Goal: Task Accomplishment & Management: Manage account settings

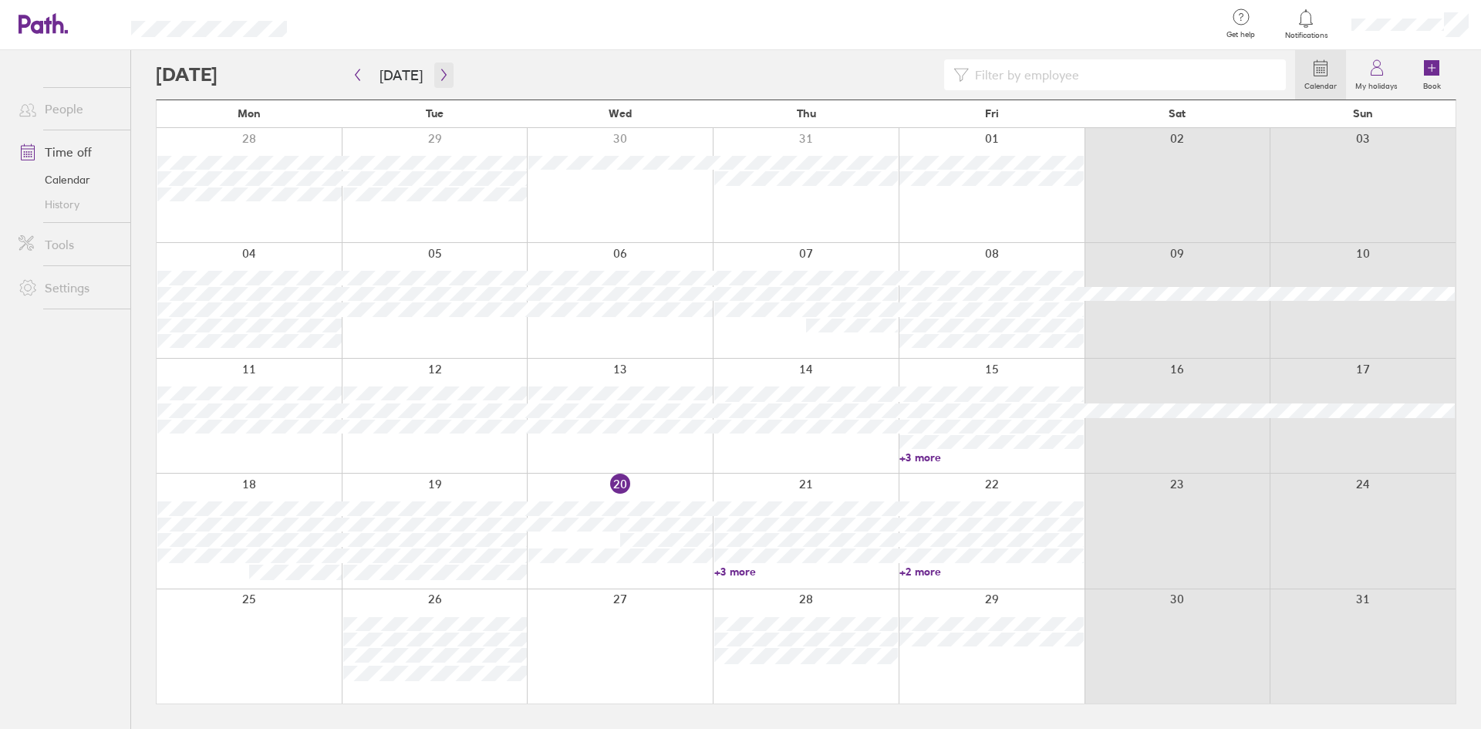
click at [437, 68] on button "button" at bounding box center [443, 74] width 19 height 25
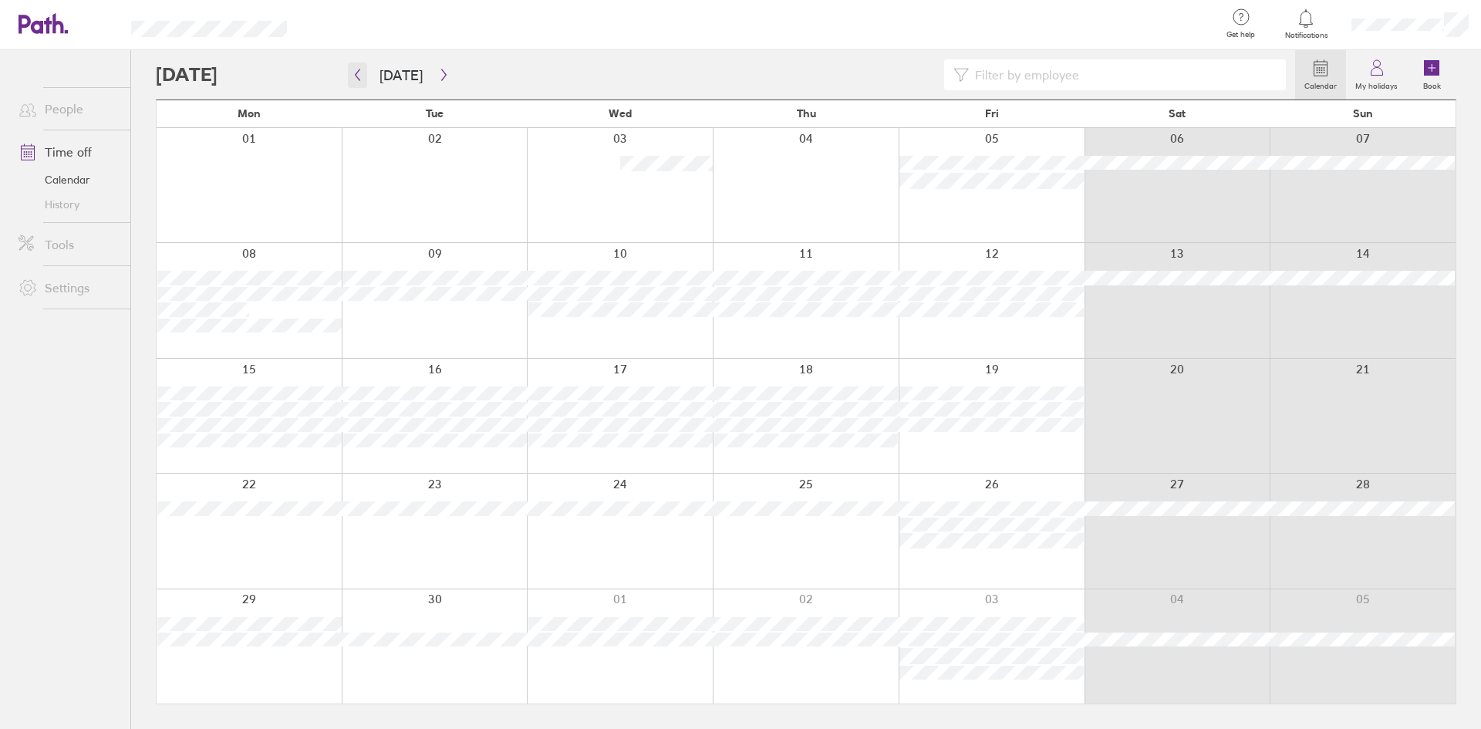
click at [356, 77] on icon "button" at bounding box center [358, 75] width 12 height 12
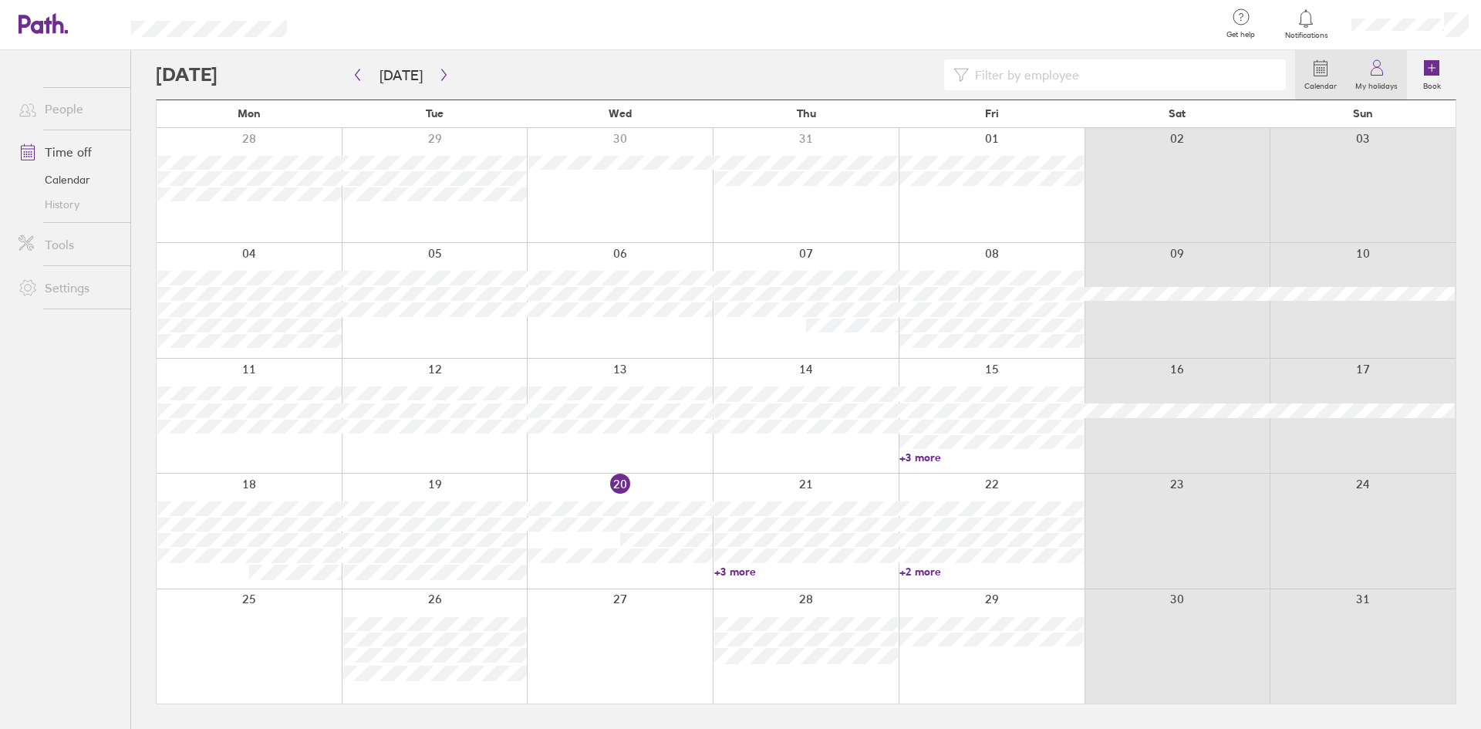
click at [1387, 76] on link "My holidays" at bounding box center [1376, 74] width 61 height 49
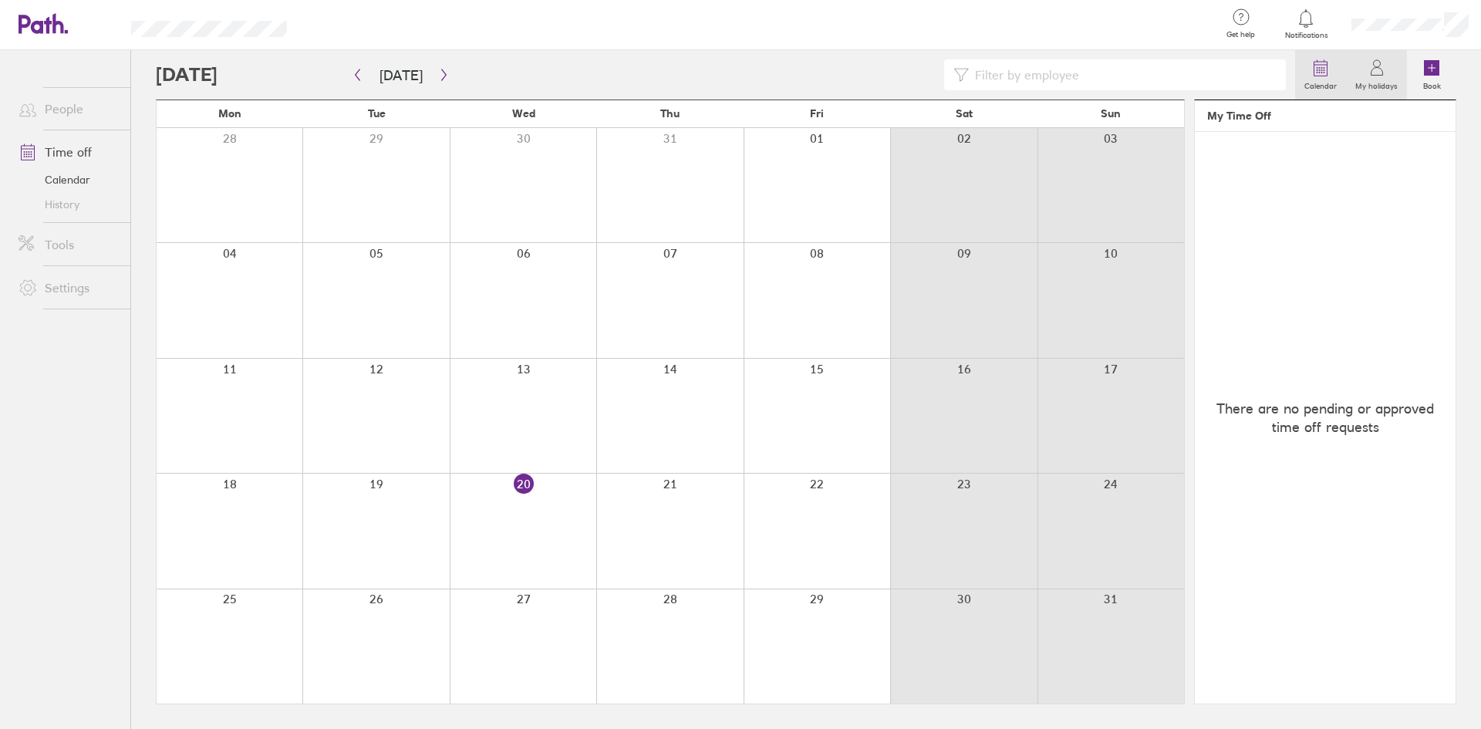
click at [1330, 82] on label "Calendar" at bounding box center [1320, 84] width 51 height 14
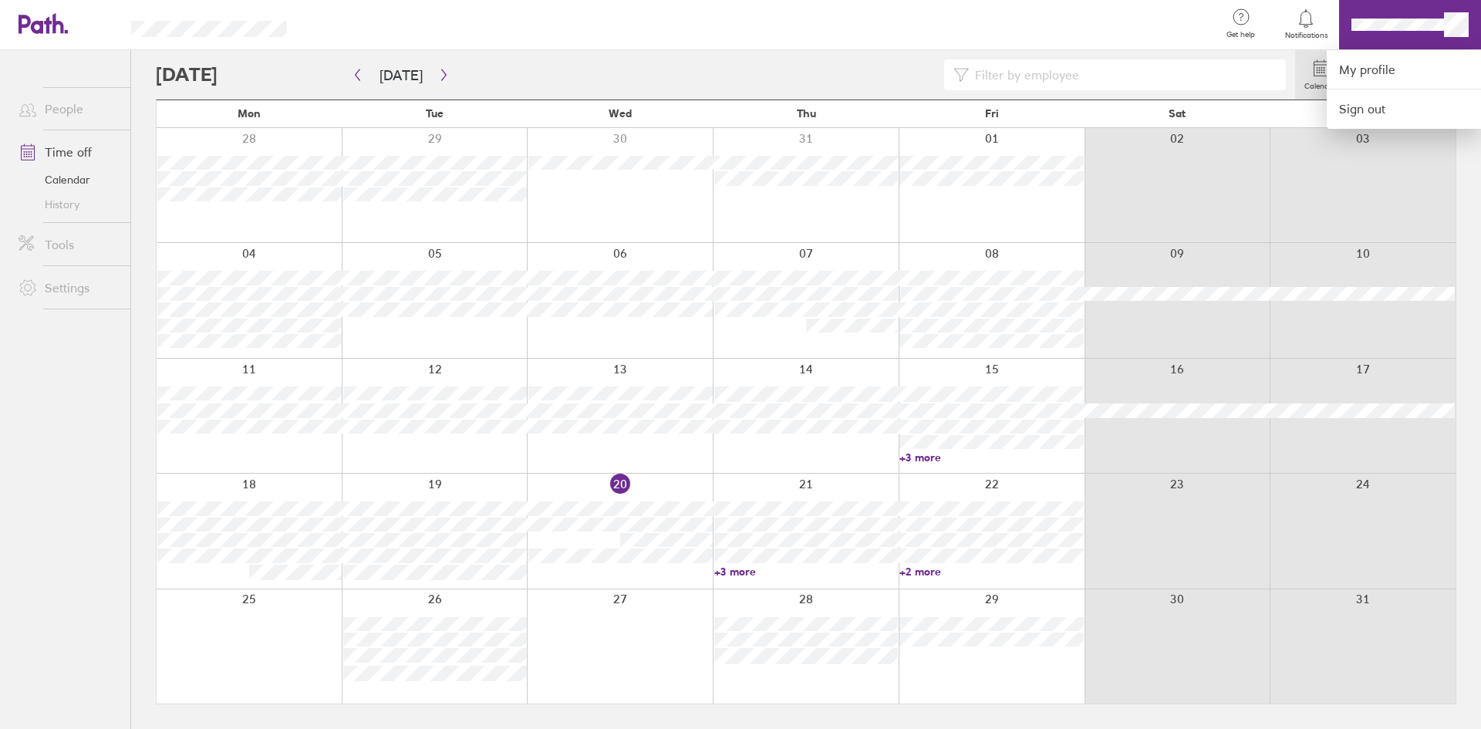
click at [1412, 20] on div at bounding box center [740, 364] width 1481 height 729
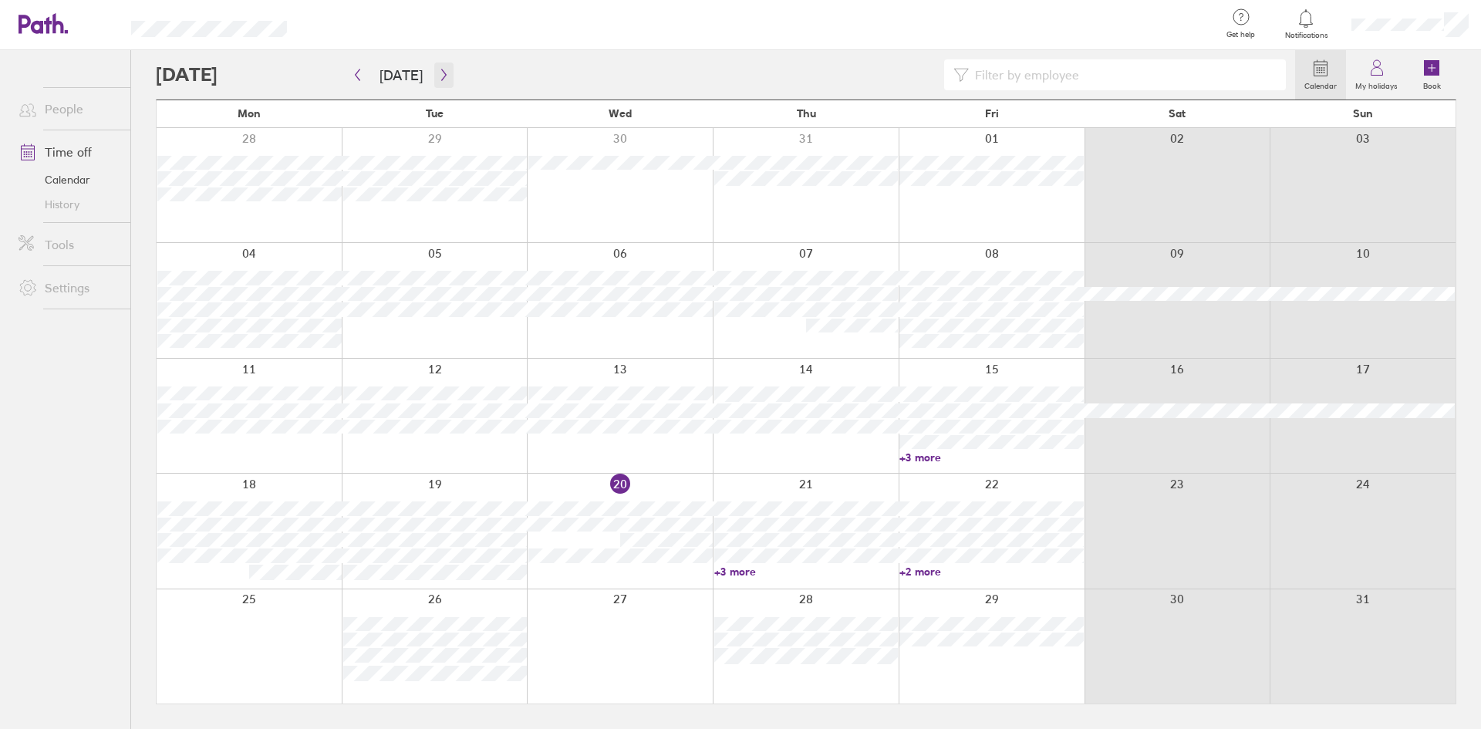
click at [438, 76] on icon "button" at bounding box center [444, 75] width 12 height 12
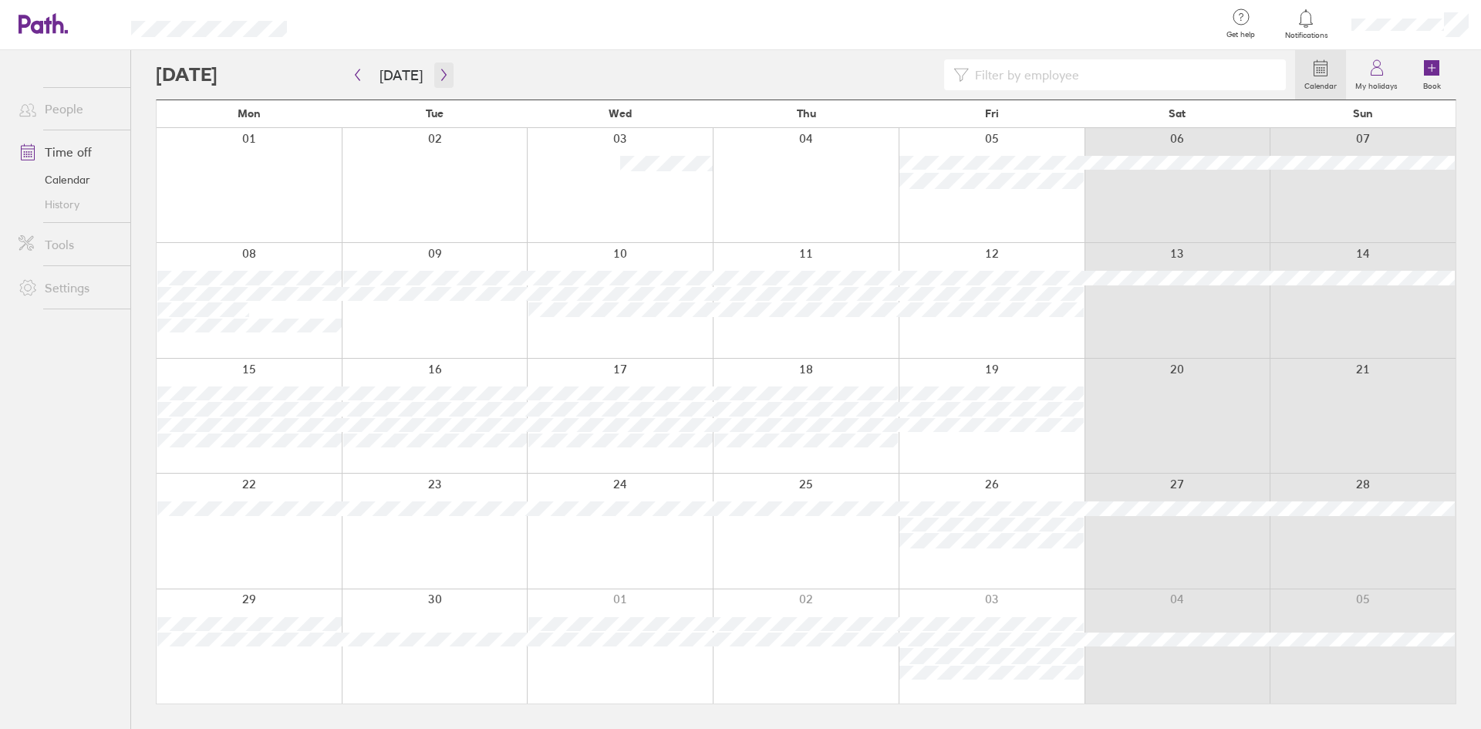
click at [440, 80] on icon "button" at bounding box center [444, 75] width 12 height 12
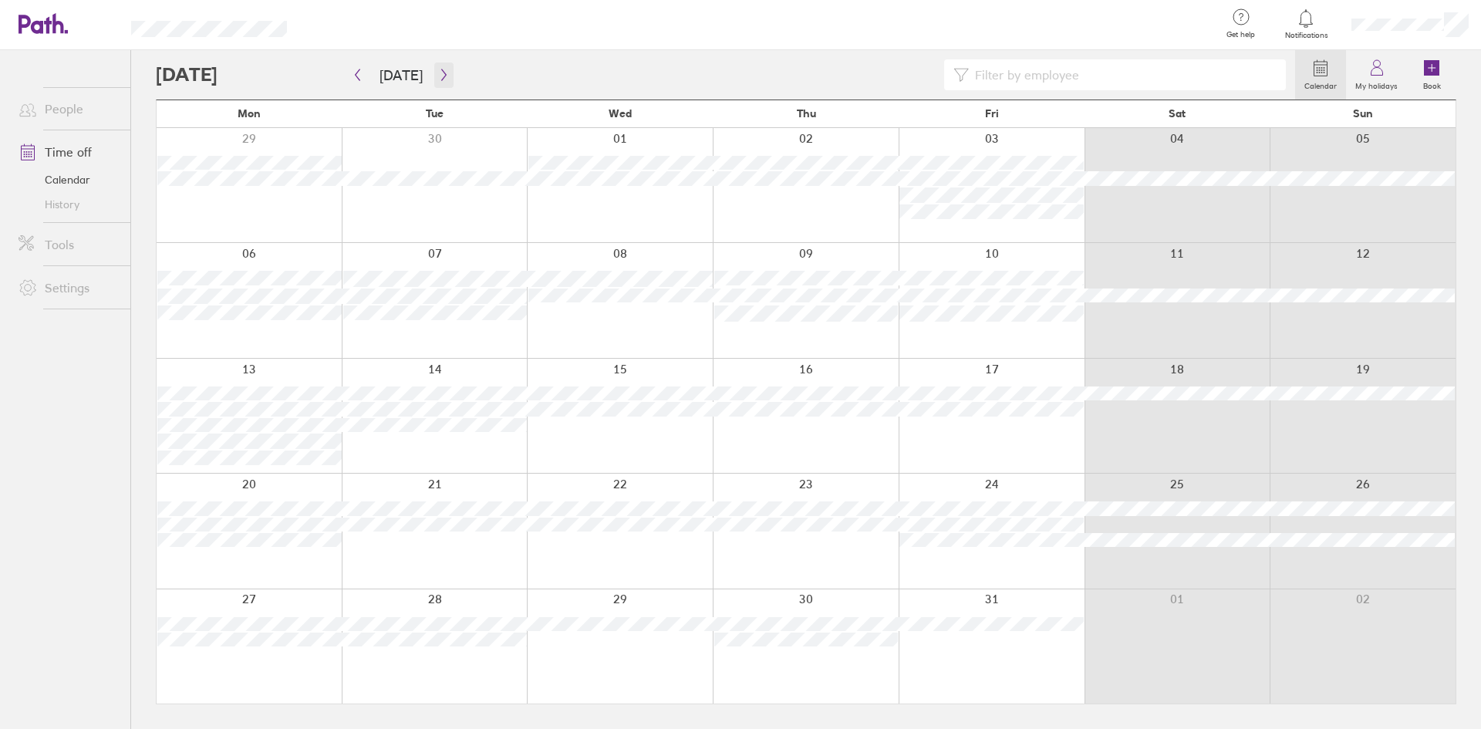
click at [437, 84] on button "button" at bounding box center [443, 74] width 19 height 25
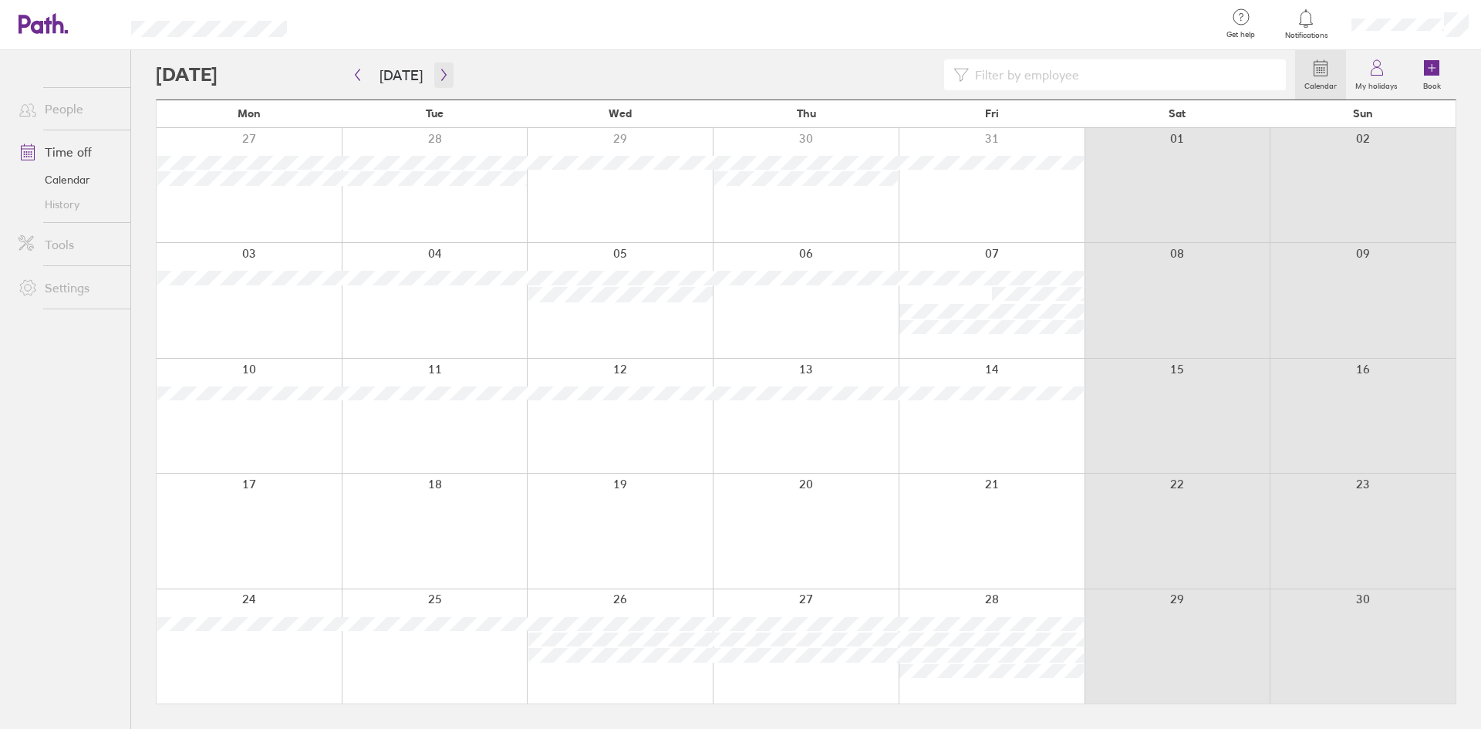
click at [438, 77] on icon "button" at bounding box center [444, 75] width 12 height 12
